Goal: Task Accomplishment & Management: Complete application form

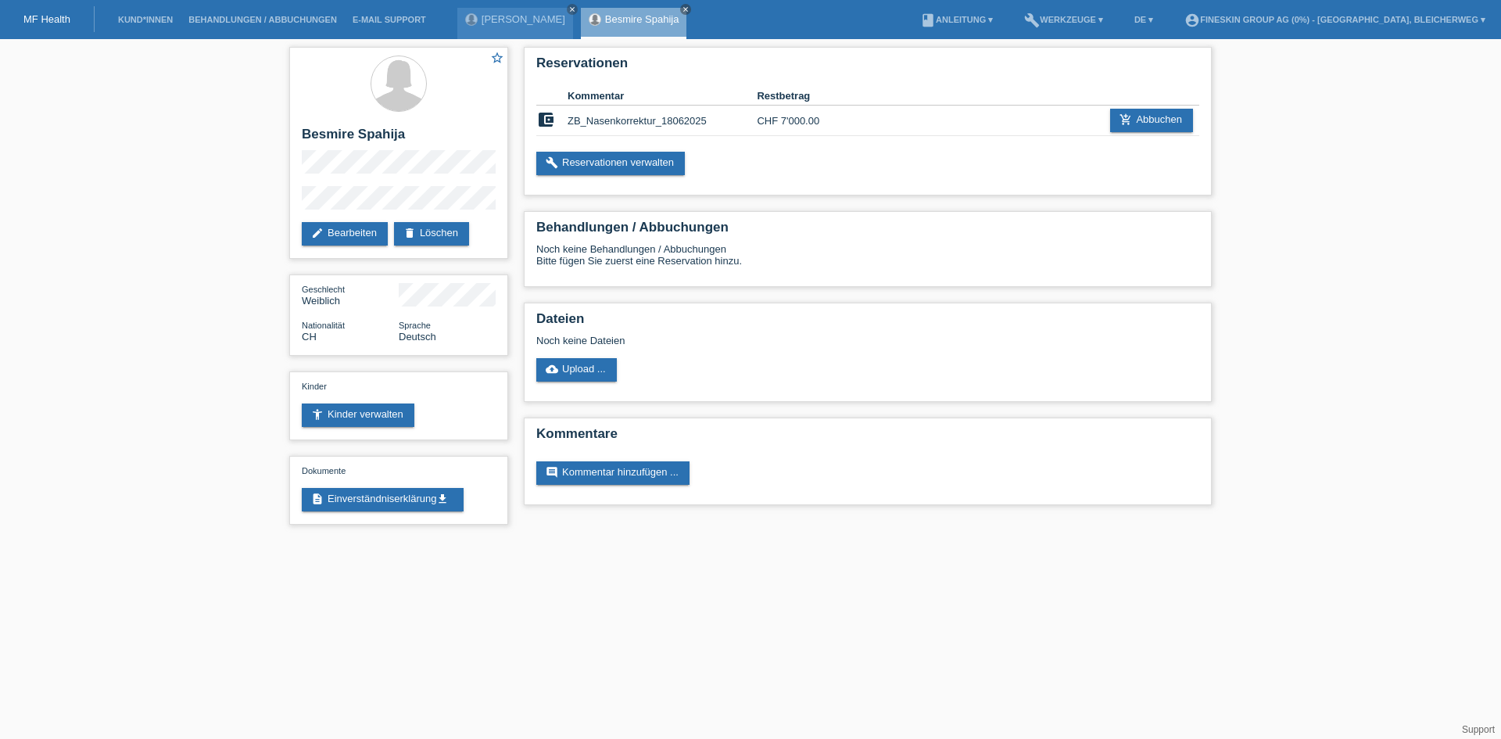
click at [30, 15] on link "MF Health" at bounding box center [46, 19] width 47 height 12
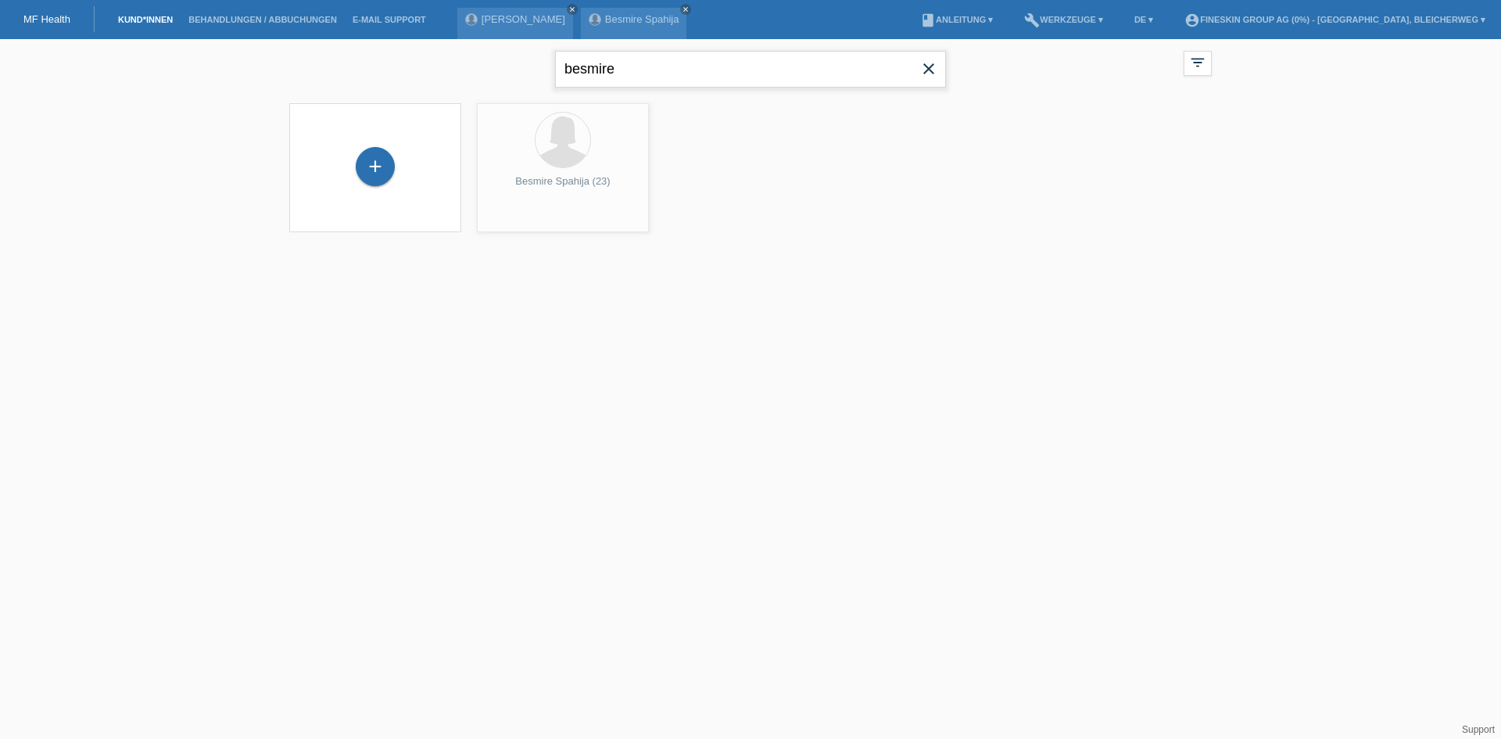
drag, startPoint x: 643, startPoint y: 64, endPoint x: 249, endPoint y: 54, distance: 394.9
click at [249, 54] on div "besmire close filter_list view_module Alle Kund*innen anzeigen star Markierte […" at bounding box center [750, 145] width 1501 height 213
type input "ceyhan"
click at [512, 224] on div "launch Anzeigen" at bounding box center [513, 218] width 70 height 23
click at [514, 218] on span "Anzeigen" at bounding box center [521, 219] width 42 height 12
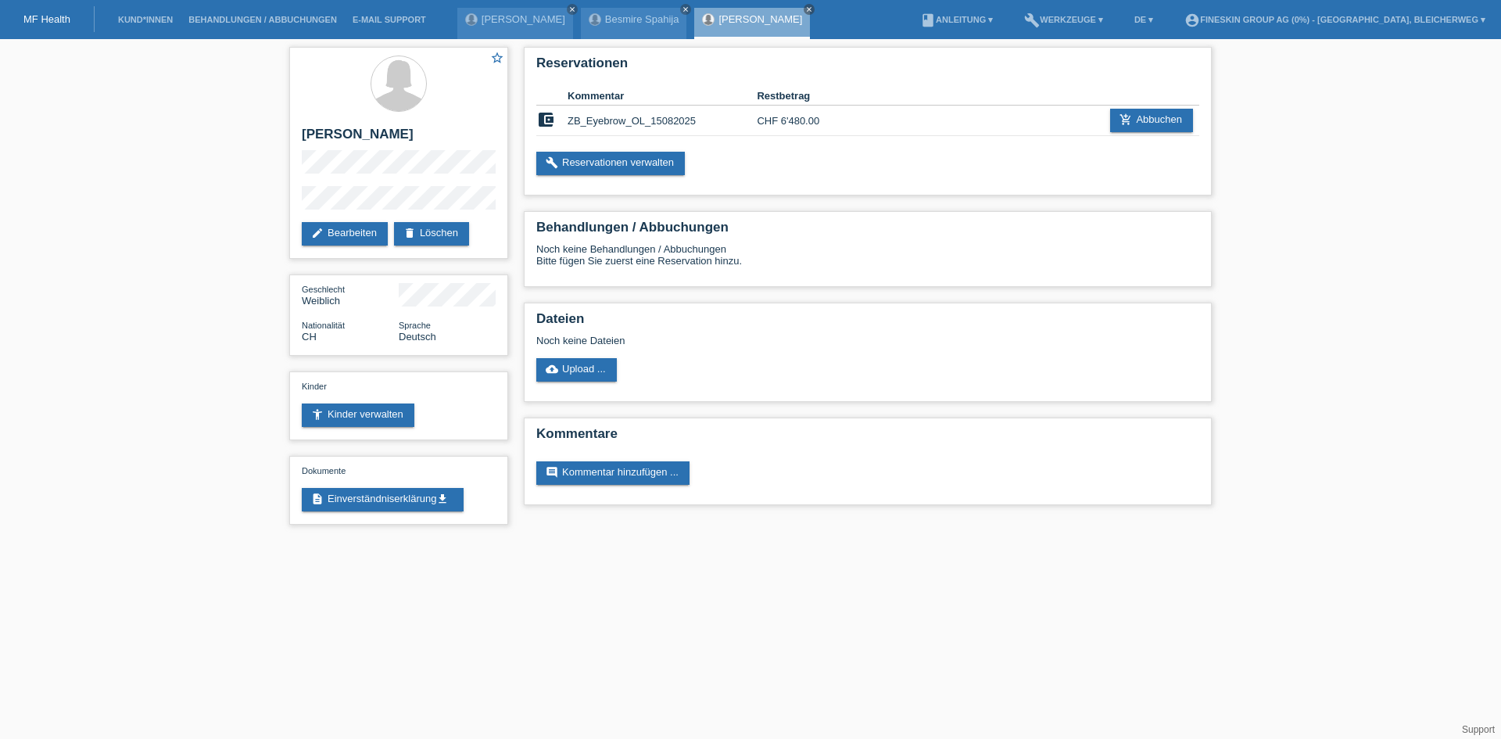
click at [57, 20] on link "MF Health" at bounding box center [46, 19] width 47 height 12
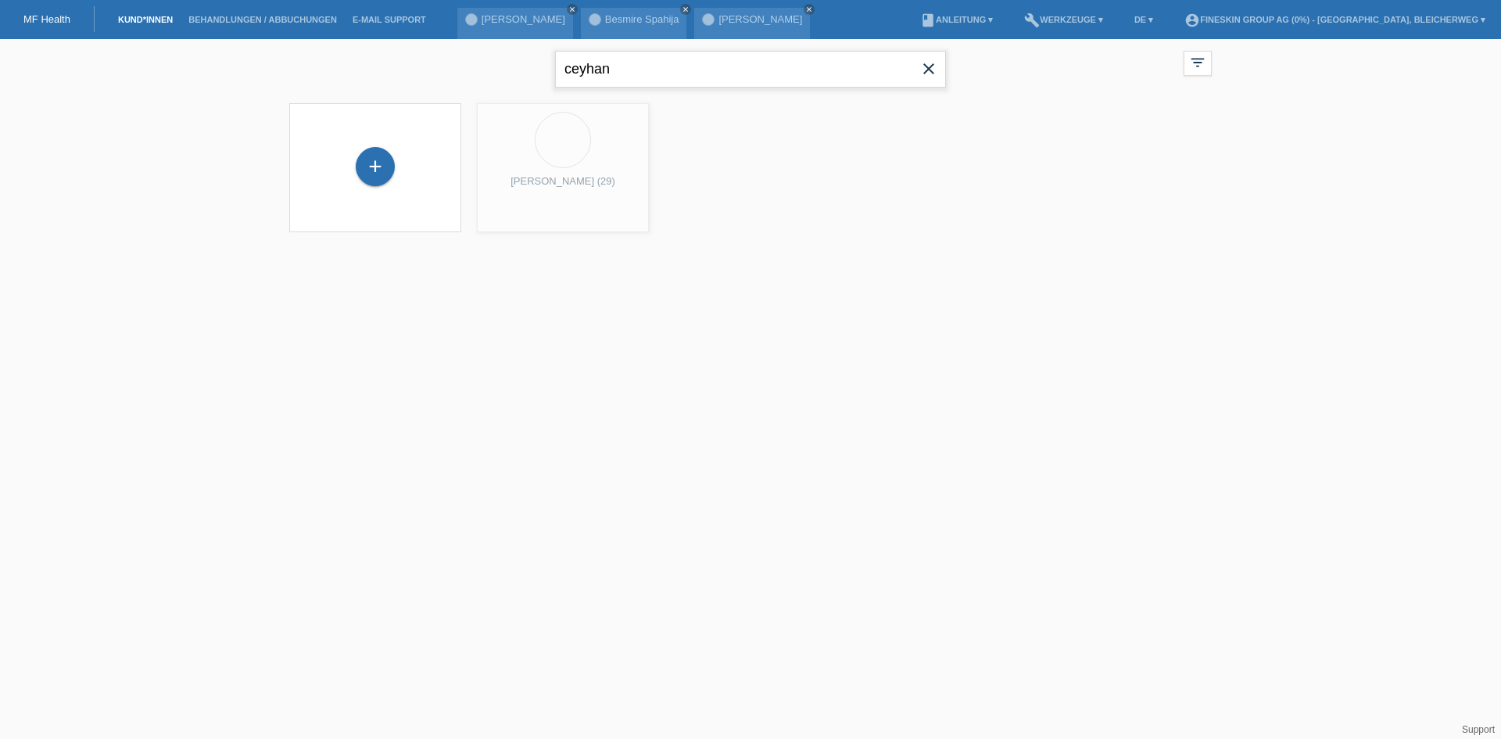
drag, startPoint x: 657, startPoint y: 69, endPoint x: 312, endPoint y: 66, distance: 345.5
click at [312, 66] on div "ceyhan close filter_list view_module Alle Kund*innen anzeigen star Markierte Ku…" at bounding box center [750, 67] width 938 height 56
drag, startPoint x: 639, startPoint y: 71, endPoint x: 463, endPoint y: 72, distance: 176.7
click at [463, 72] on div "kull close filter_list view_module Alle Kund*innen anzeigen star Markierte Kund…" at bounding box center [750, 67] width 938 height 56
type input "beshara"
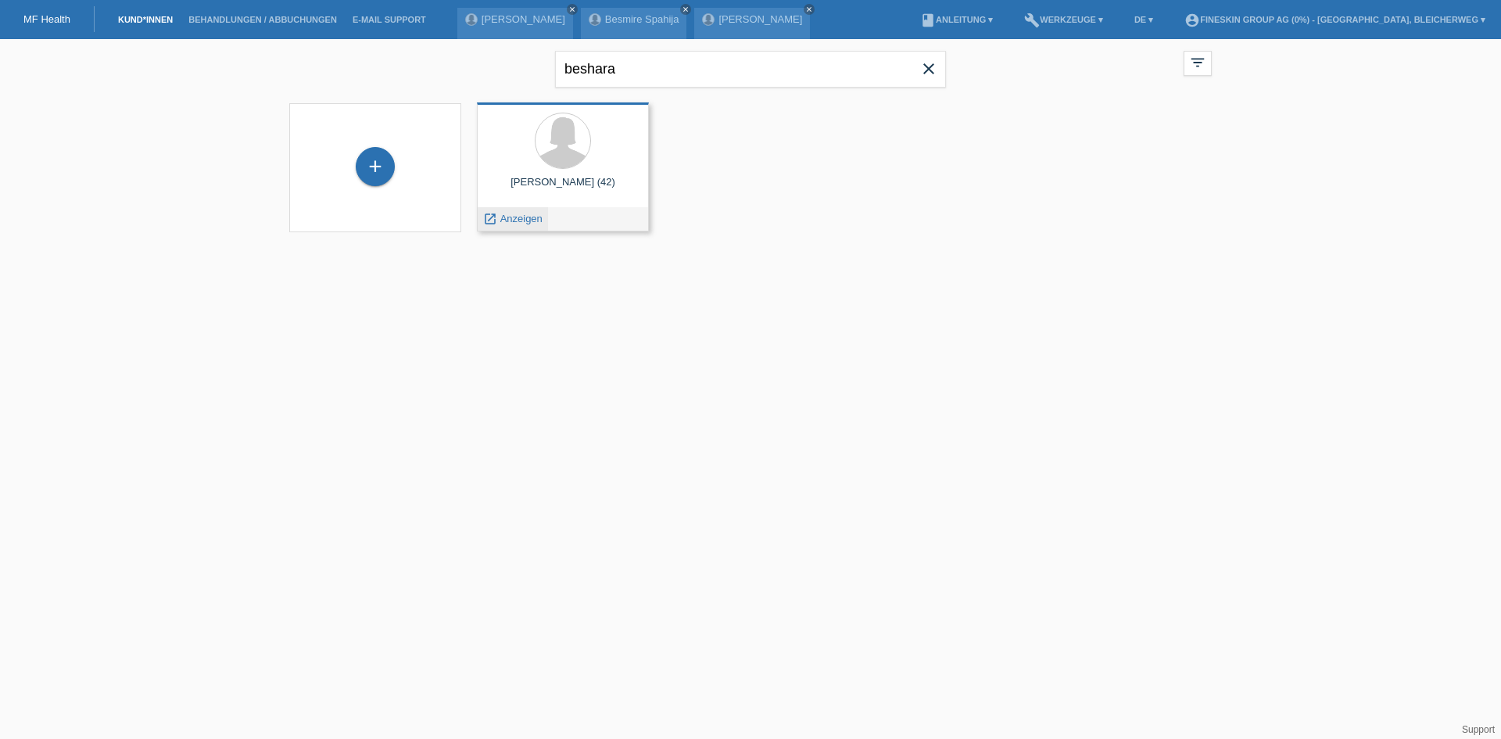
click at [507, 218] on span "Anzeigen" at bounding box center [521, 219] width 42 height 12
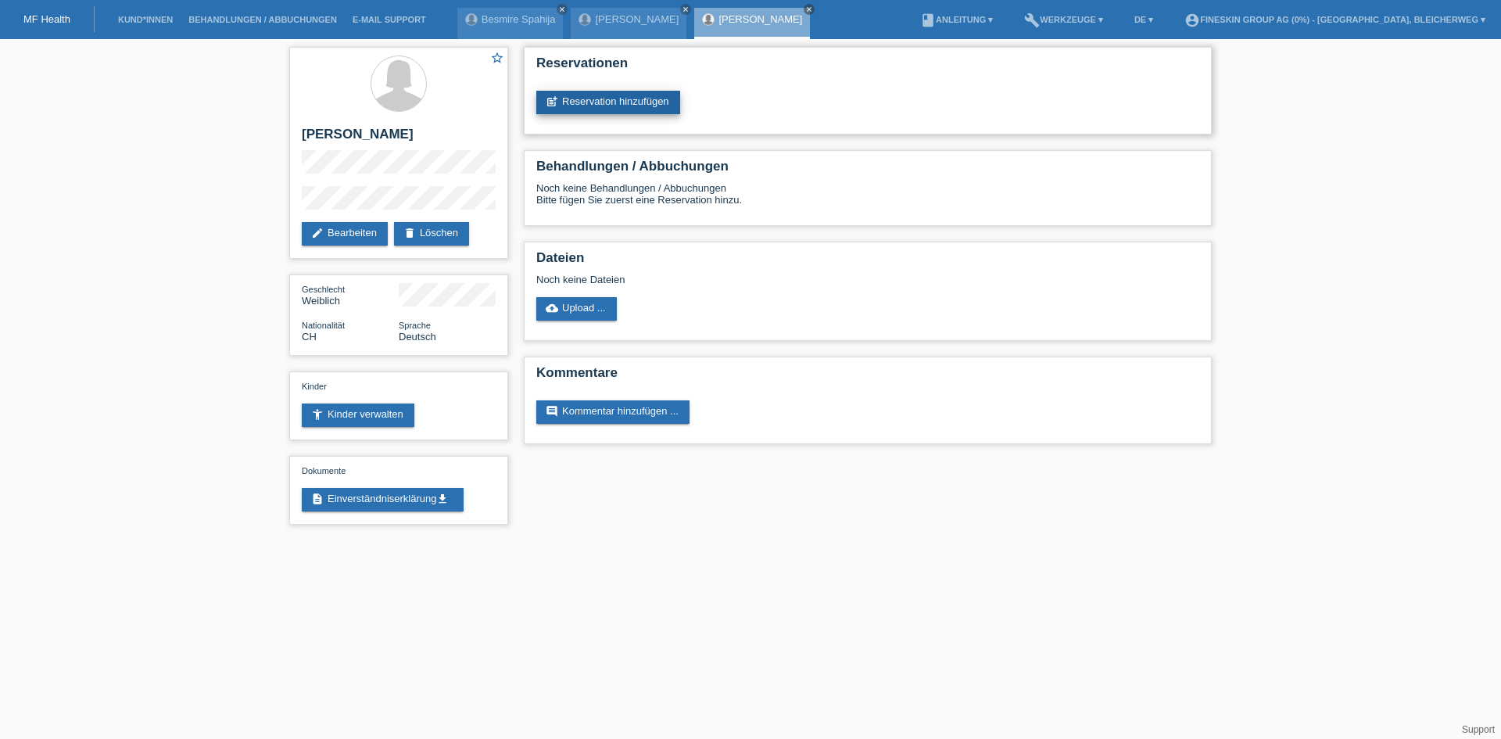
click at [599, 103] on link "post_add Reservation hinzufügen" at bounding box center [608, 102] width 144 height 23
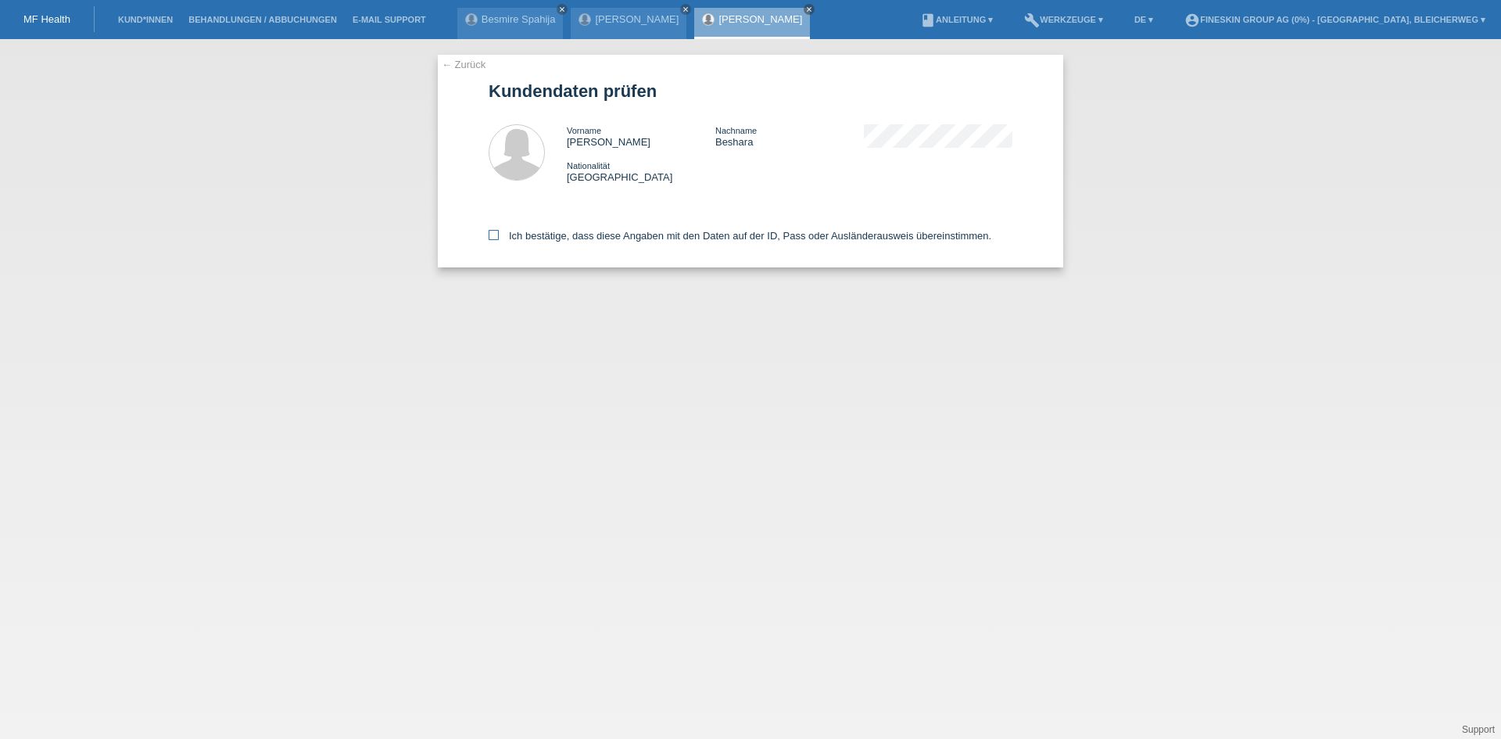
click at [489, 232] on icon at bounding box center [494, 235] width 10 height 10
click at [489, 232] on input "Ich bestätige, dass diese Angaben mit den Daten auf der ID, Pass oder Ausländer…" at bounding box center [494, 235] width 10 height 10
checkbox input "true"
